Goal: Find specific page/section: Find specific page/section

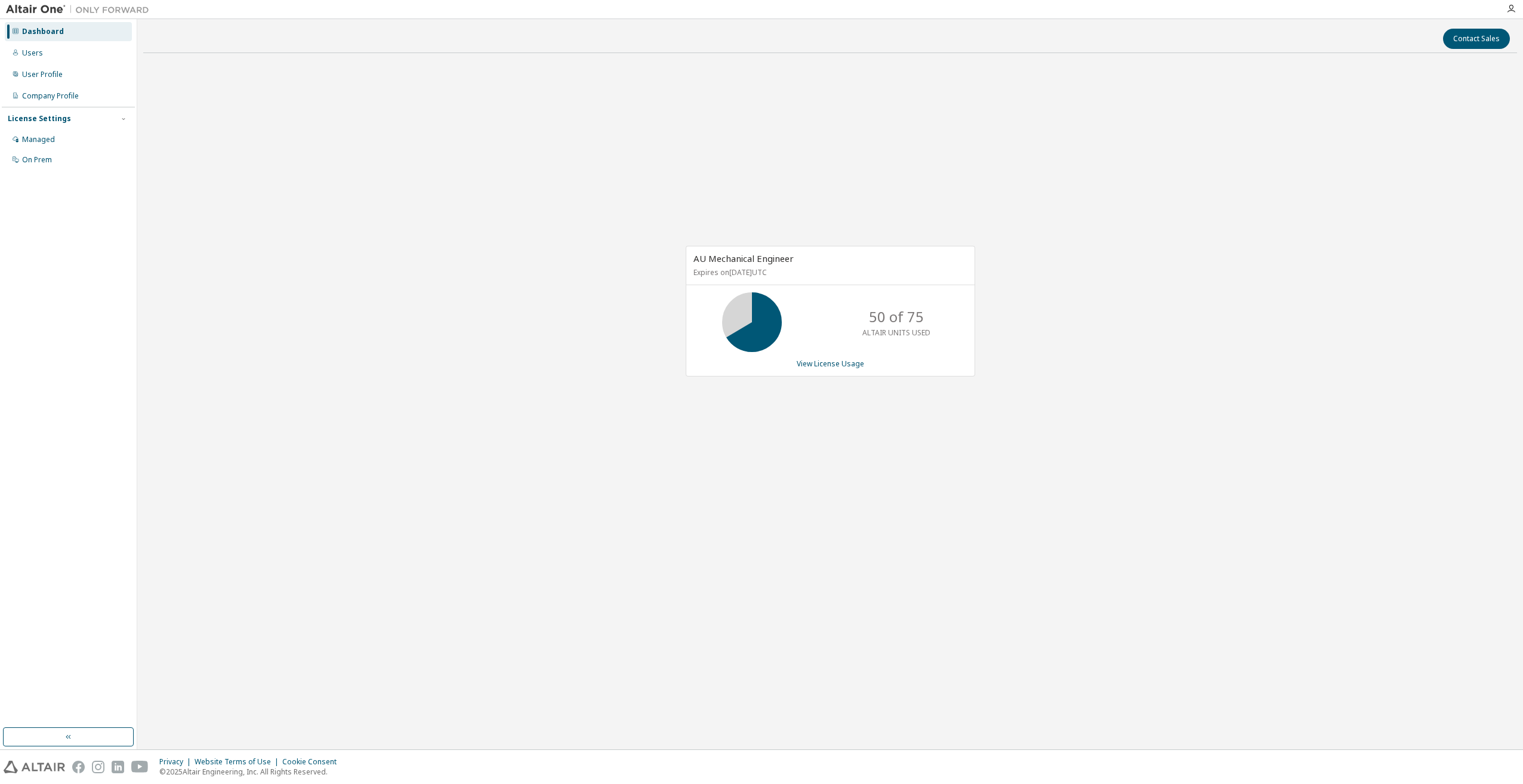
click at [311, 166] on div "AU Mechanical Engineer Expires on January 1, 2038 UTC 50 of 75 ALTAIR UNITS USE…" at bounding box center [830, 317] width 1374 height 510
click at [664, 394] on div "AU Mechanical Engineer Expires on January 1, 2038 UTC 50 of 75 ALTAIR UNITS USE…" at bounding box center [830, 317] width 1374 height 510
drag, startPoint x: 1032, startPoint y: 549, endPoint x: 1038, endPoint y: 555, distance: 8.5
click at [1038, 555] on div "AU Mechanical Engineer Expires on January 1, 2038 UTC 50 of 75 ALTAIR UNITS USE…" at bounding box center [830, 317] width 1374 height 510
click at [1116, 418] on div "AU Mechanical Engineer Expires on January 1, 2038 UTC 50 of 75 ALTAIR UNITS USE…" at bounding box center [830, 317] width 1374 height 510
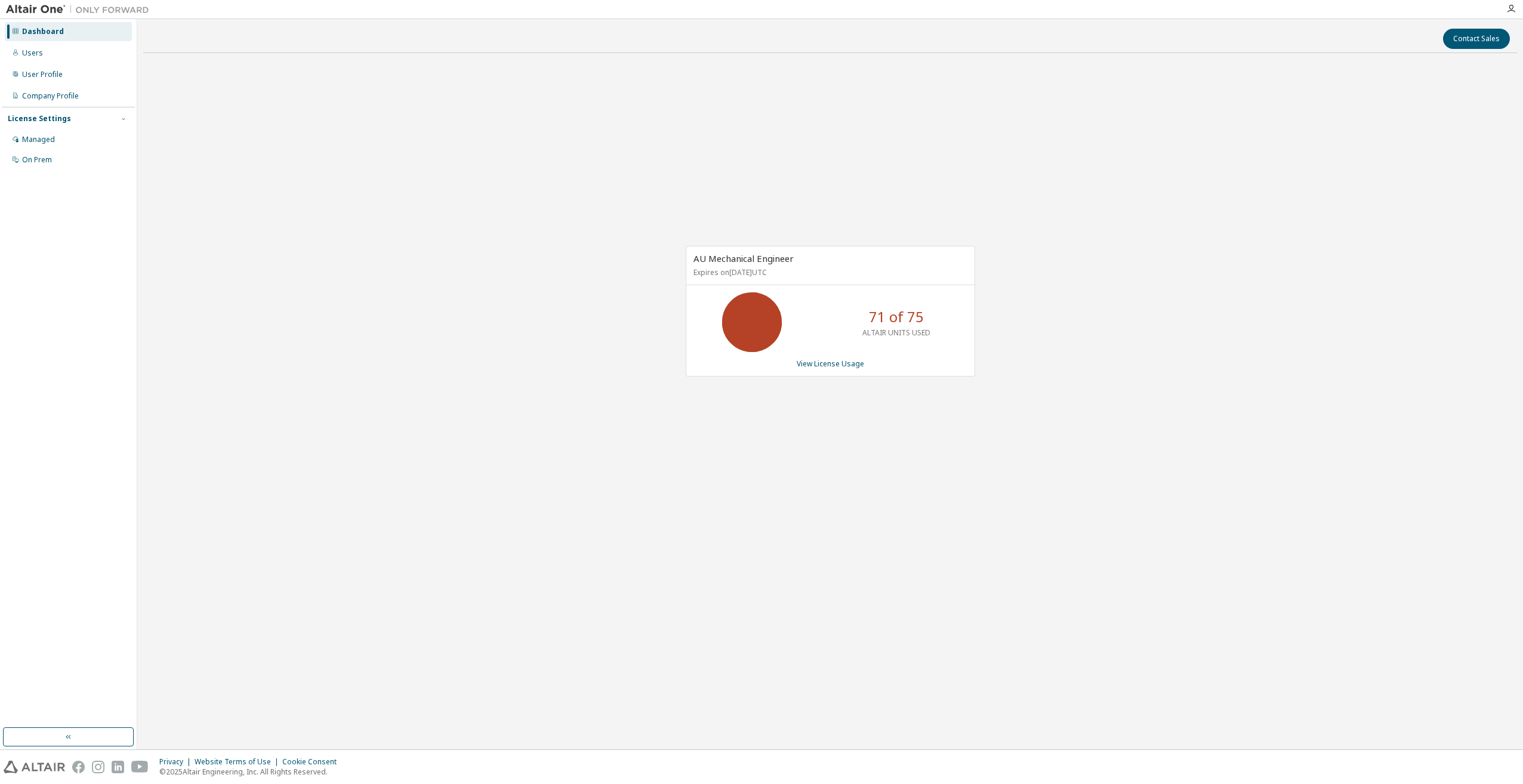
click at [847, 546] on div "AU Mechanical Engineer Expires on [DATE] UTC 71 of 75 ALTAIR UNITS USED View Li…" at bounding box center [830, 317] width 1374 height 510
click at [762, 549] on div "AU Mechanical Engineer Expires on January 1, 2038 UTC 71 of 75 ALTAIR UNITS USE…" at bounding box center [830, 317] width 1374 height 510
click at [446, 155] on div "AU Mechanical Engineer Expires on [DATE] UTC 21 of 75 ALTAIR UNITS USED View Li…" at bounding box center [830, 317] width 1374 height 510
click at [419, 266] on div "AU Mechanical Engineer Expires on [DATE] UTC 21 of 75 ALTAIR UNITS USED View Li…" at bounding box center [830, 317] width 1374 height 510
click at [479, 255] on div "AU Mechanical Engineer Expires on [DATE] UTC 56 of 75 ALTAIR UNITS USED View Li…" at bounding box center [830, 317] width 1374 height 510
